Goal: Task Accomplishment & Management: Manage account settings

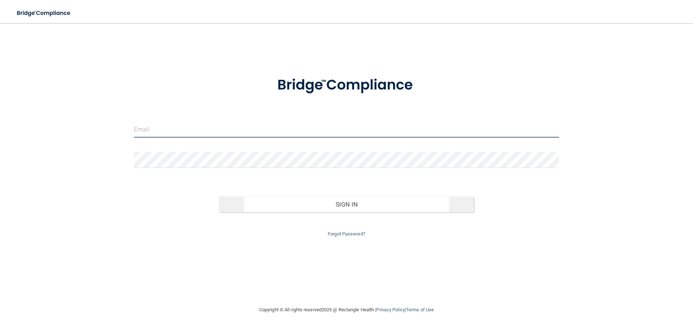
type input "[EMAIL_ADDRESS][DOMAIN_NAME]"
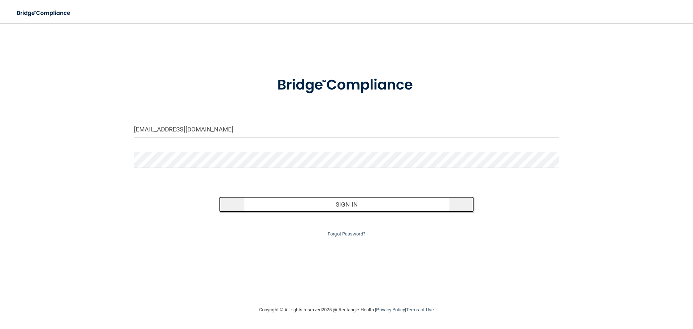
click at [327, 206] on button "Sign In" at bounding box center [346, 204] width 255 height 16
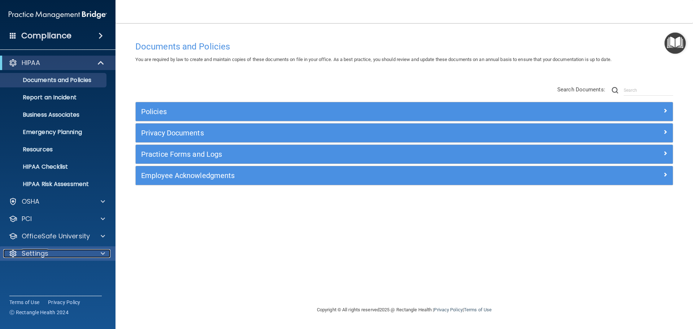
click at [96, 251] on div at bounding box center [102, 253] width 18 height 9
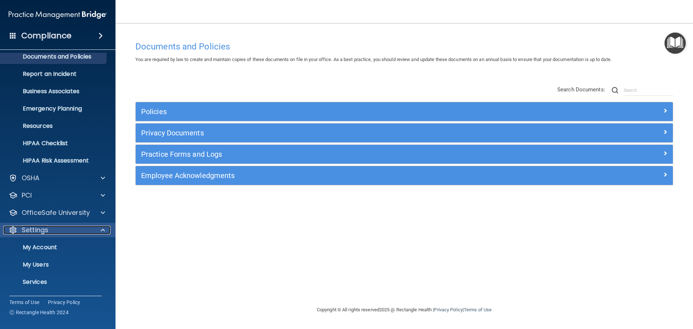
scroll to position [40, 0]
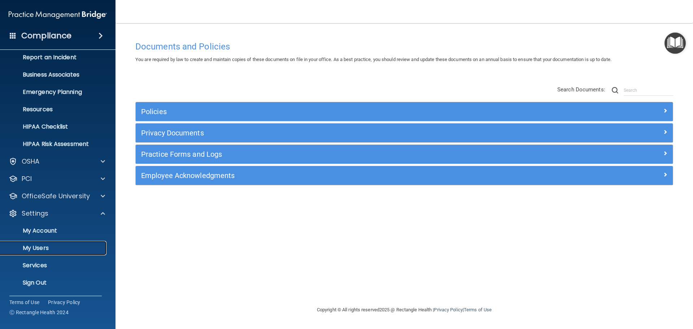
click at [76, 245] on p "My Users" at bounding box center [54, 247] width 99 height 7
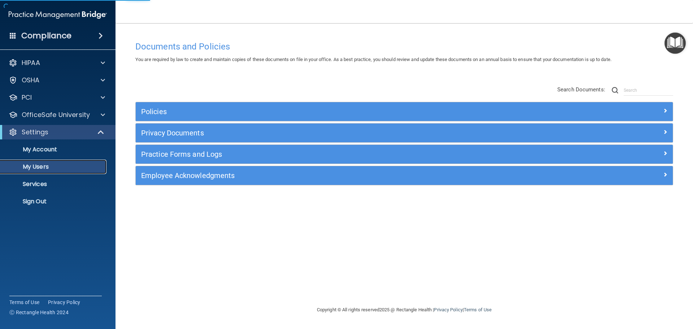
select select "20"
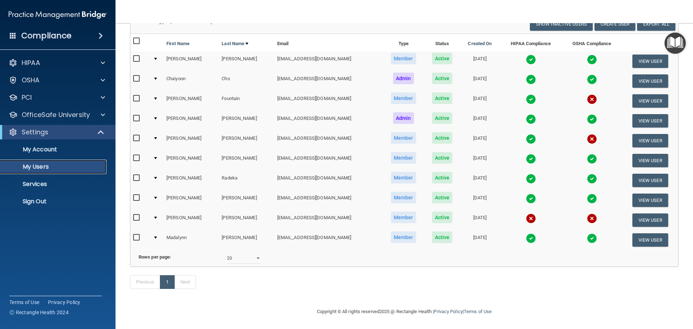
scroll to position [70, 0]
click at [135, 215] on input "checkbox" at bounding box center [137, 218] width 8 height 6
checkbox input "true"
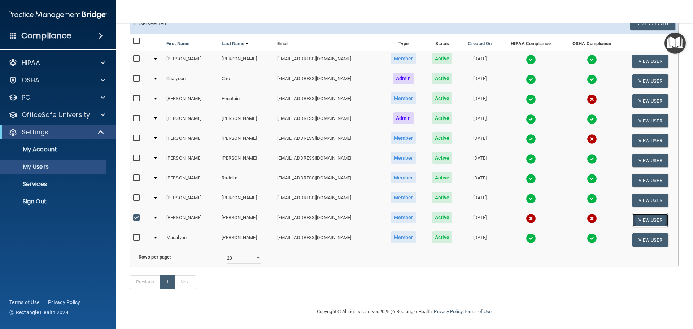
click at [648, 213] on button "View User" at bounding box center [651, 219] width 36 height 13
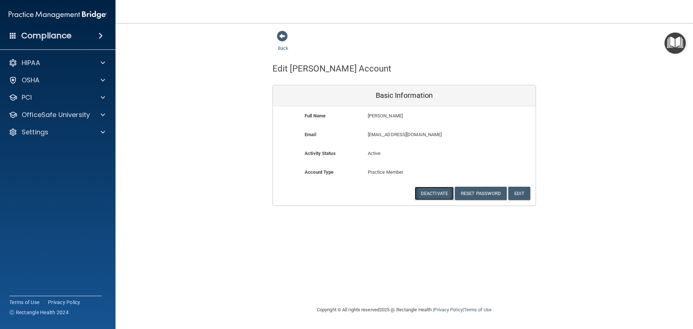
click at [433, 191] on button "Deactivate" at bounding box center [434, 193] width 39 height 13
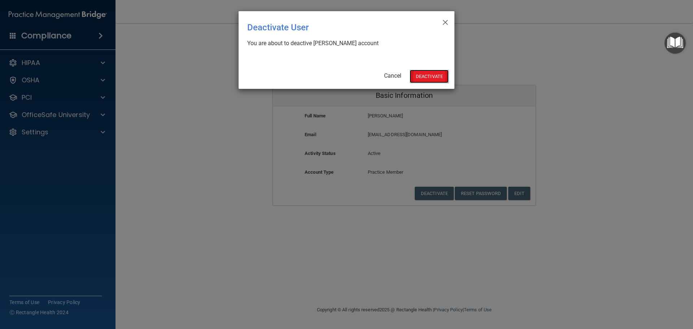
click at [420, 81] on button "Deactivate" at bounding box center [429, 76] width 39 height 13
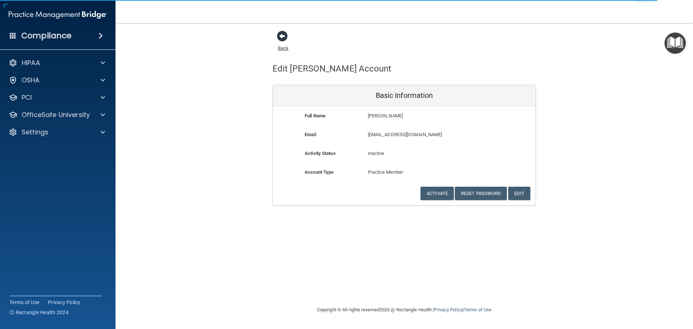
click at [282, 33] on span at bounding box center [282, 36] width 11 height 11
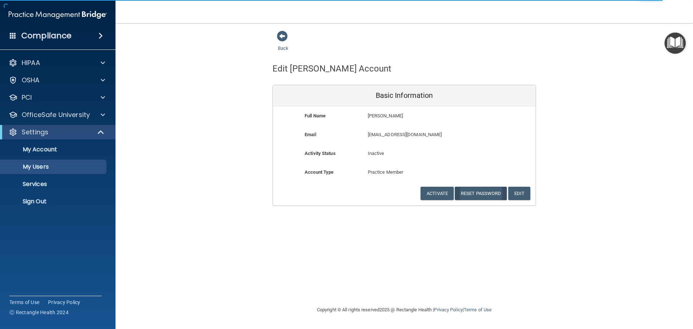
select select "20"
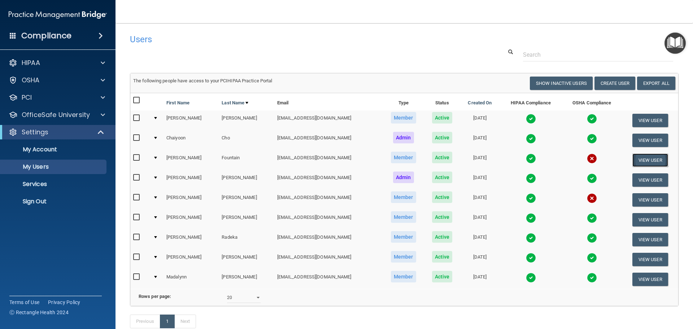
click at [640, 161] on button "View User" at bounding box center [651, 159] width 36 height 13
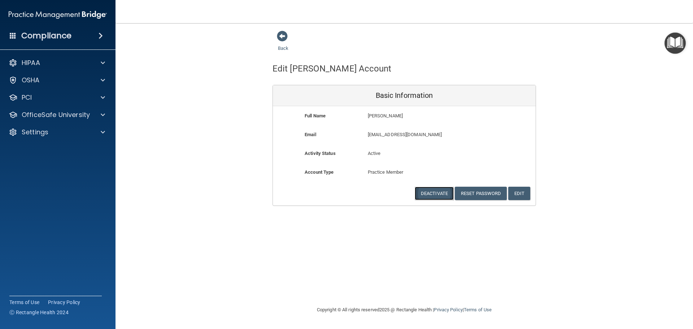
click at [435, 196] on button "Deactivate" at bounding box center [434, 193] width 39 height 13
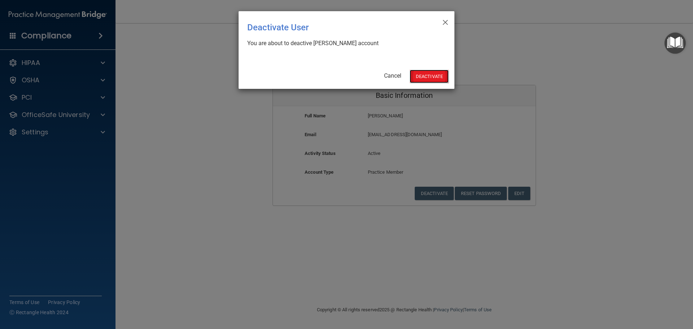
click at [438, 78] on button "Deactivate" at bounding box center [429, 76] width 39 height 13
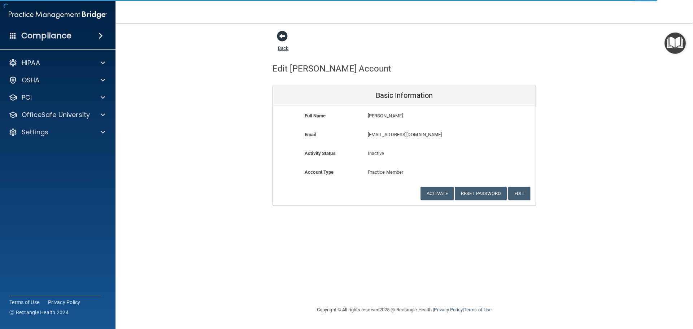
click at [284, 38] on span at bounding box center [282, 36] width 11 height 11
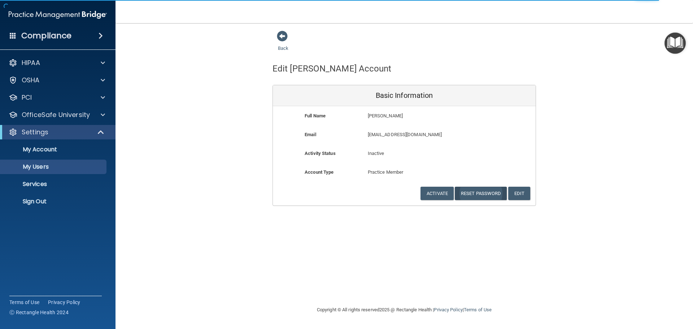
select select "20"
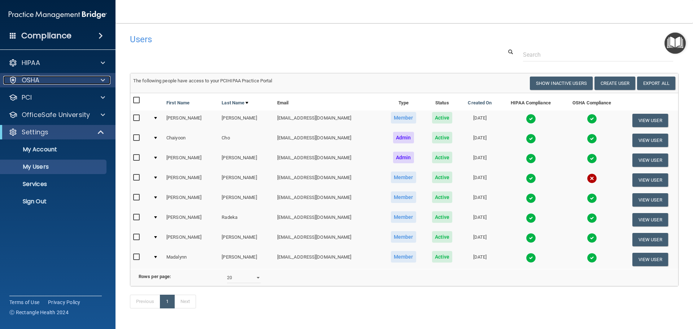
click at [105, 81] on div at bounding box center [102, 80] width 18 height 9
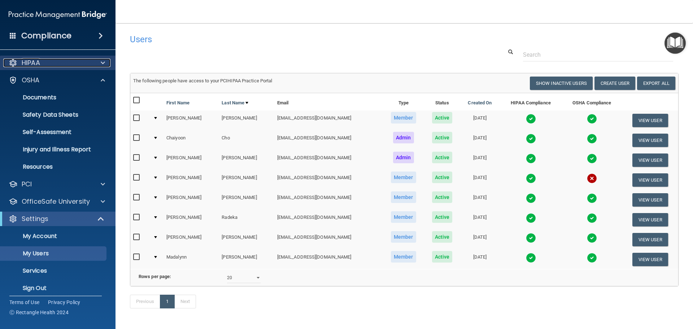
click at [102, 62] on span at bounding box center [103, 63] width 4 height 9
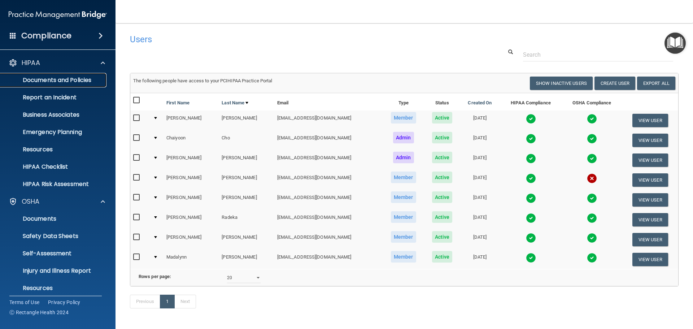
click at [80, 80] on p "Documents and Policies" at bounding box center [54, 80] width 99 height 7
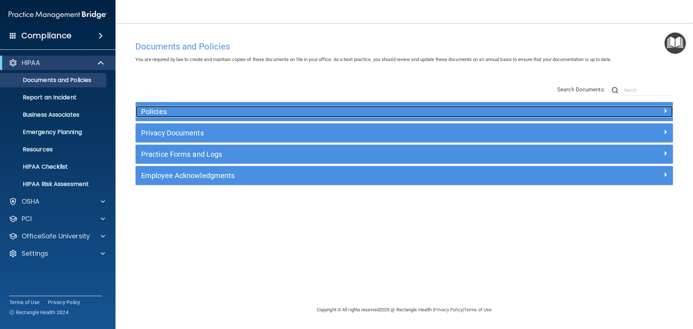
click at [668, 109] on div at bounding box center [606, 110] width 134 height 9
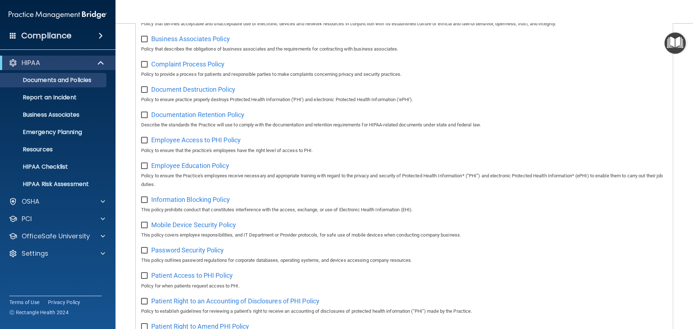
scroll to position [108, 0]
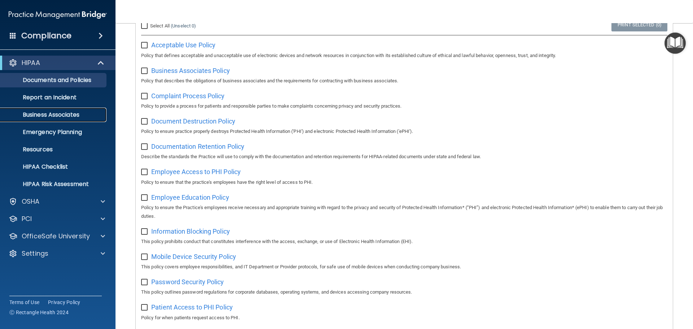
click at [60, 120] on link "Business Associates" at bounding box center [50, 115] width 114 height 14
